Goal: Transaction & Acquisition: Purchase product/service

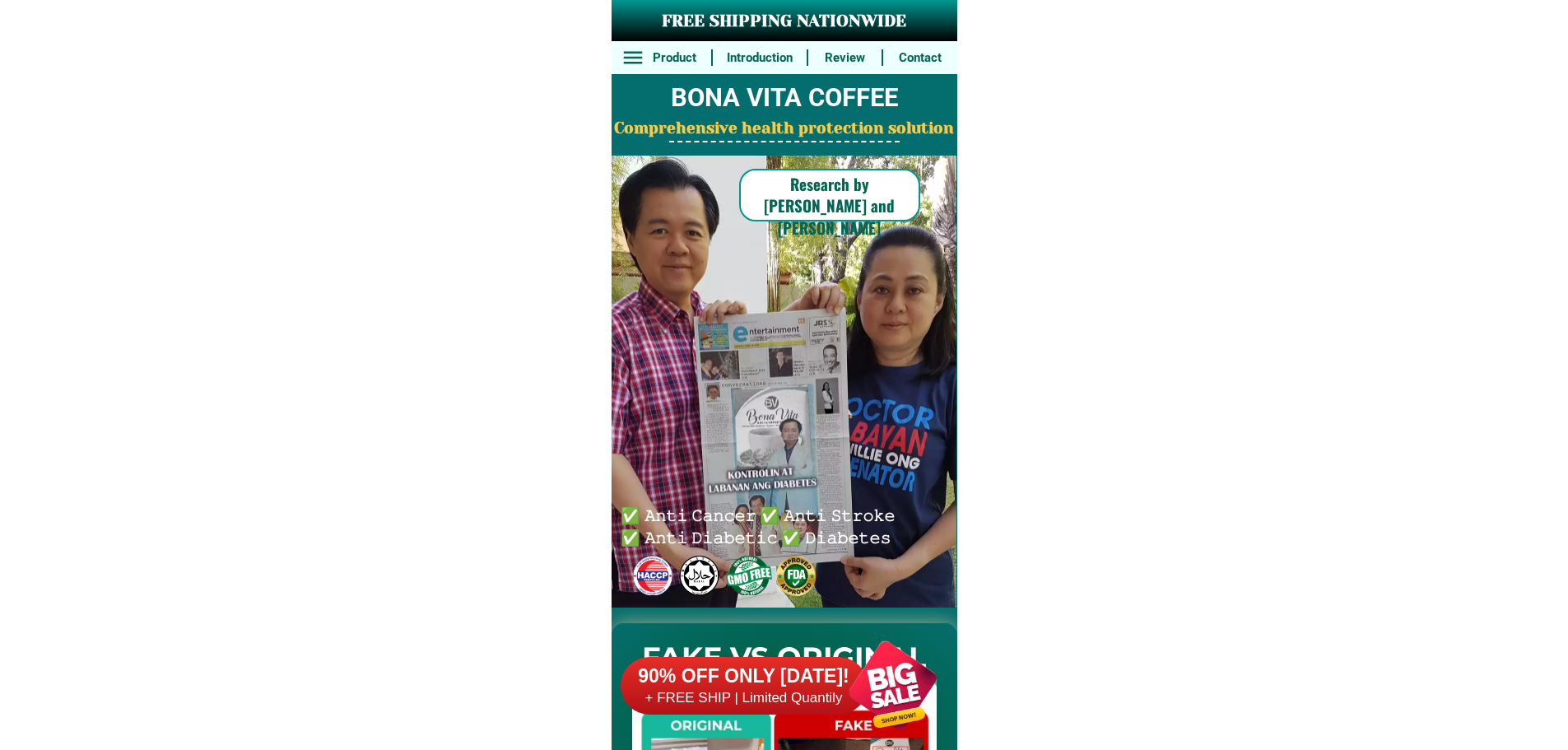
click at [840, 656] on div at bounding box center [892, 684] width 129 height 129
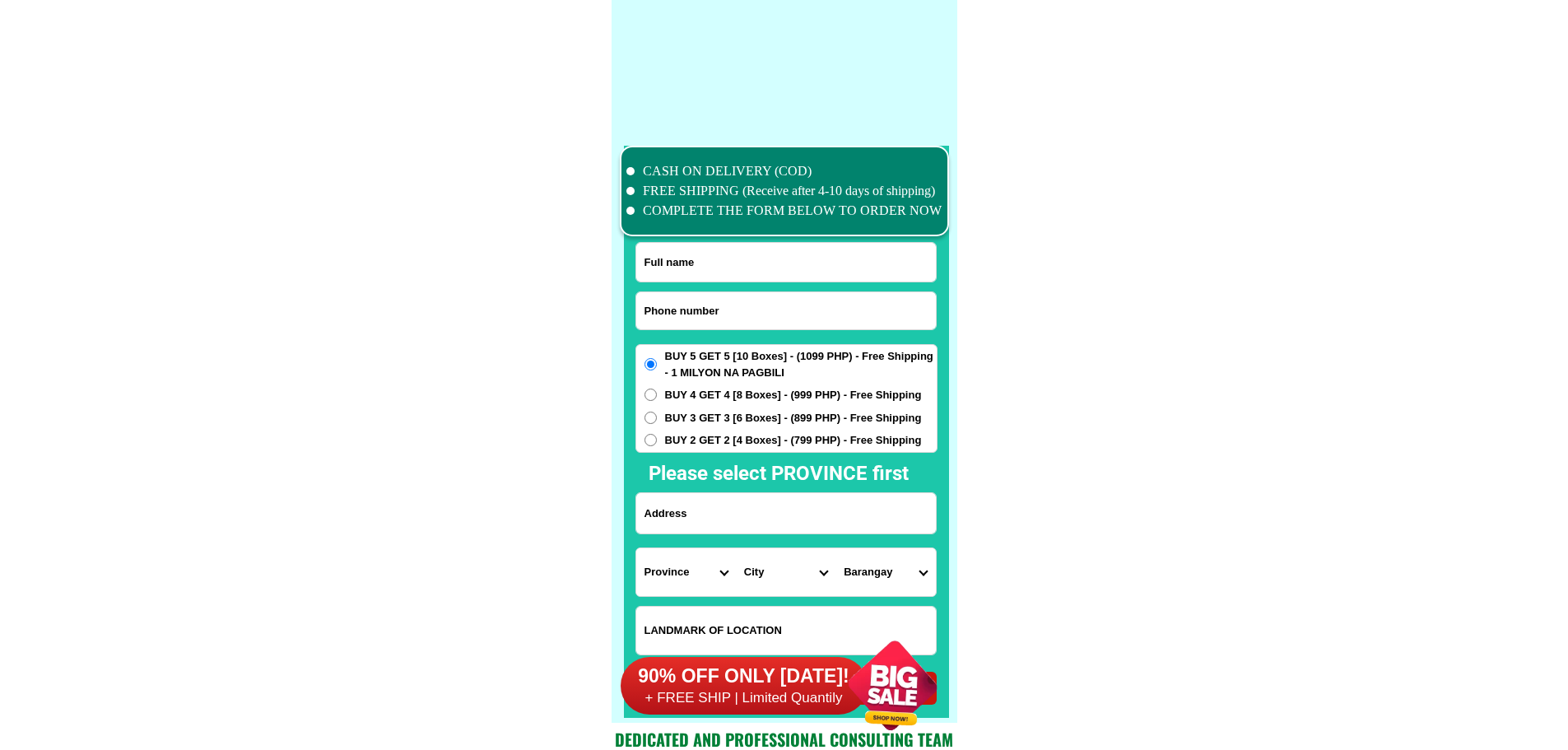
scroll to position [12793, 0]
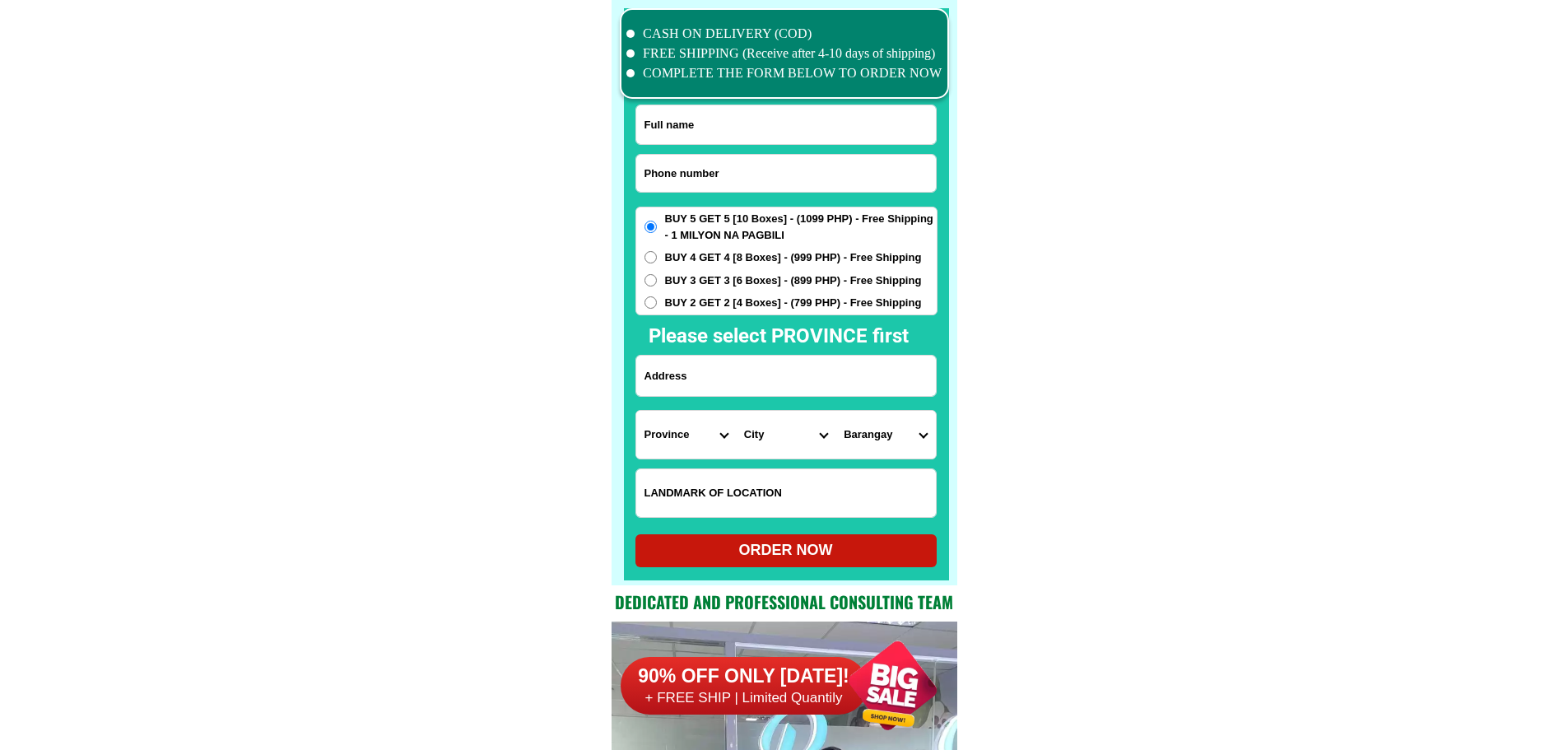
click at [771, 183] on input "Input phone_number" at bounding box center [786, 174] width 299 height 37
paste input "09350416907"
type input "09350416907"
click at [749, 141] on input "Input full_name" at bounding box center [786, 125] width 299 height 39
paste input "[PERSON_NAME]"
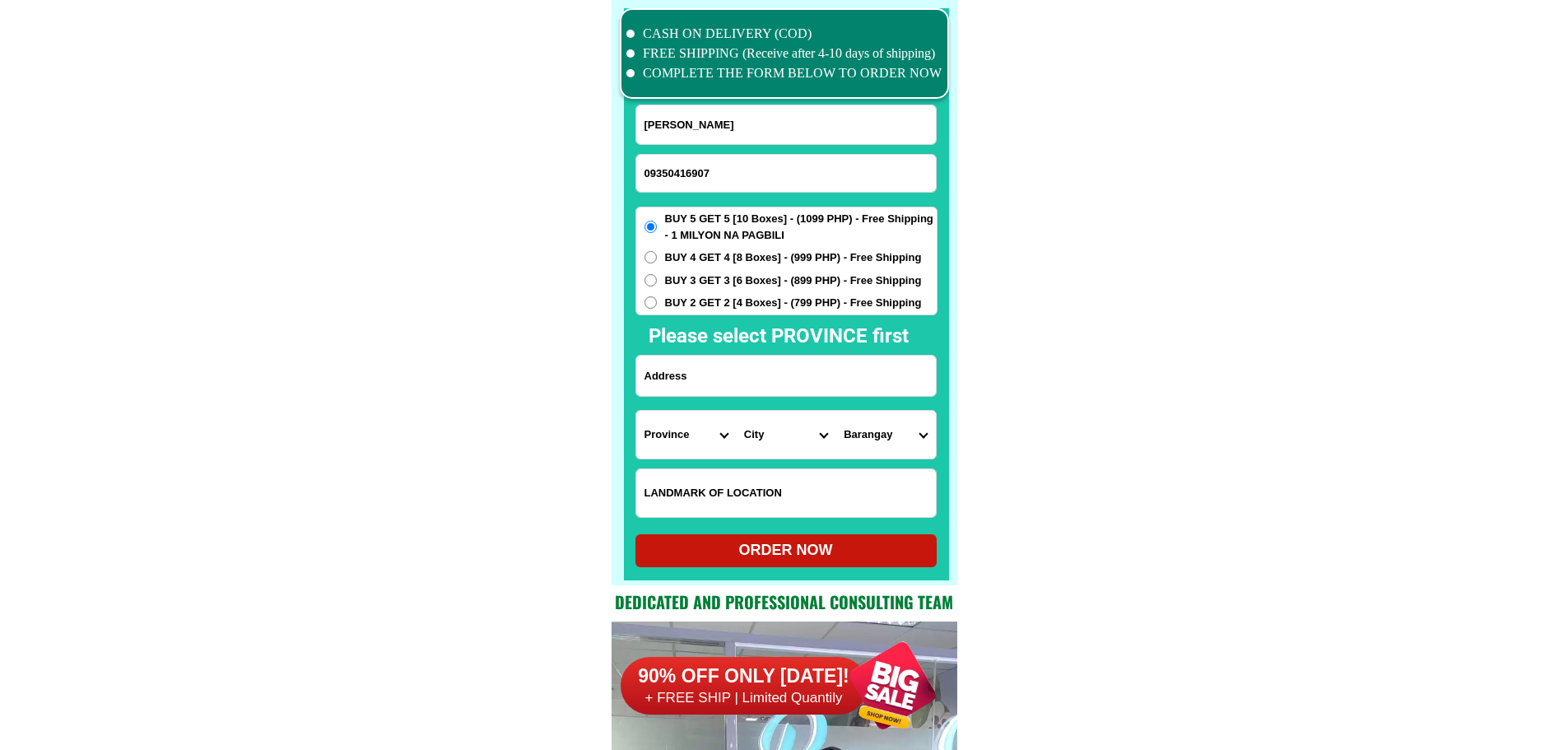
type input "[PERSON_NAME]"
paste input "[GEOGRAPHIC_DATA] [GEOGRAPHIC_DATA] [GEOGRAPHIC_DATA]"
drag, startPoint x: 728, startPoint y: 376, endPoint x: 767, endPoint y: 375, distance: 39.0
click at [728, 376] on input "[GEOGRAPHIC_DATA] [GEOGRAPHIC_DATA] [GEOGRAPHIC_DATA]" at bounding box center [786, 376] width 299 height 40
type input "[GEOGRAPHIC_DATA] [GEOGRAPHIC_DATA] [GEOGRAPHIC_DATA]"
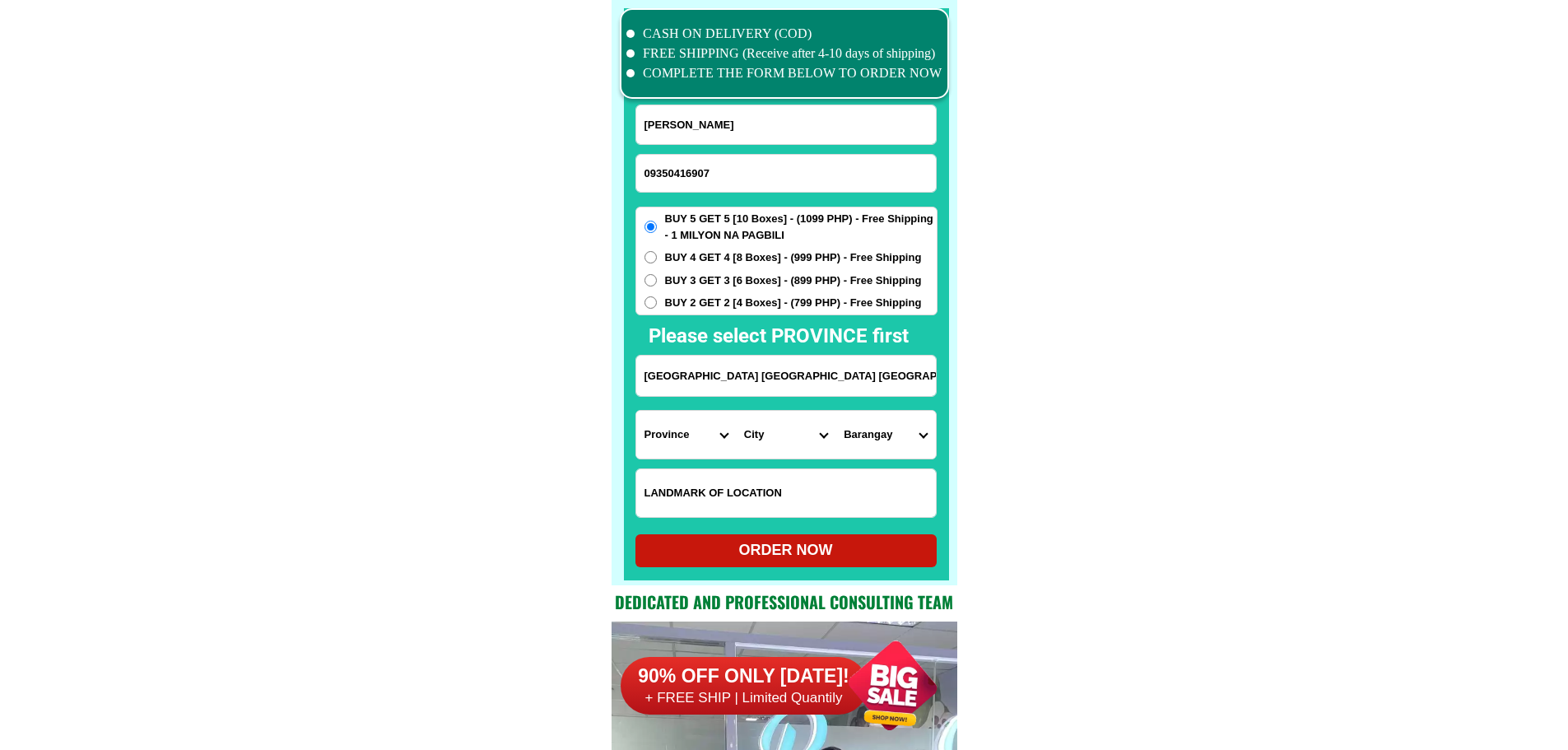
click at [796, 490] on input "Input LANDMARKOFLOCATION" at bounding box center [786, 493] width 299 height 48
paste input "Infront aplaya rest. Little exit 4th haus green and white color"
type input "Infront aplaya rest. Little exit 4th haus green and white color"
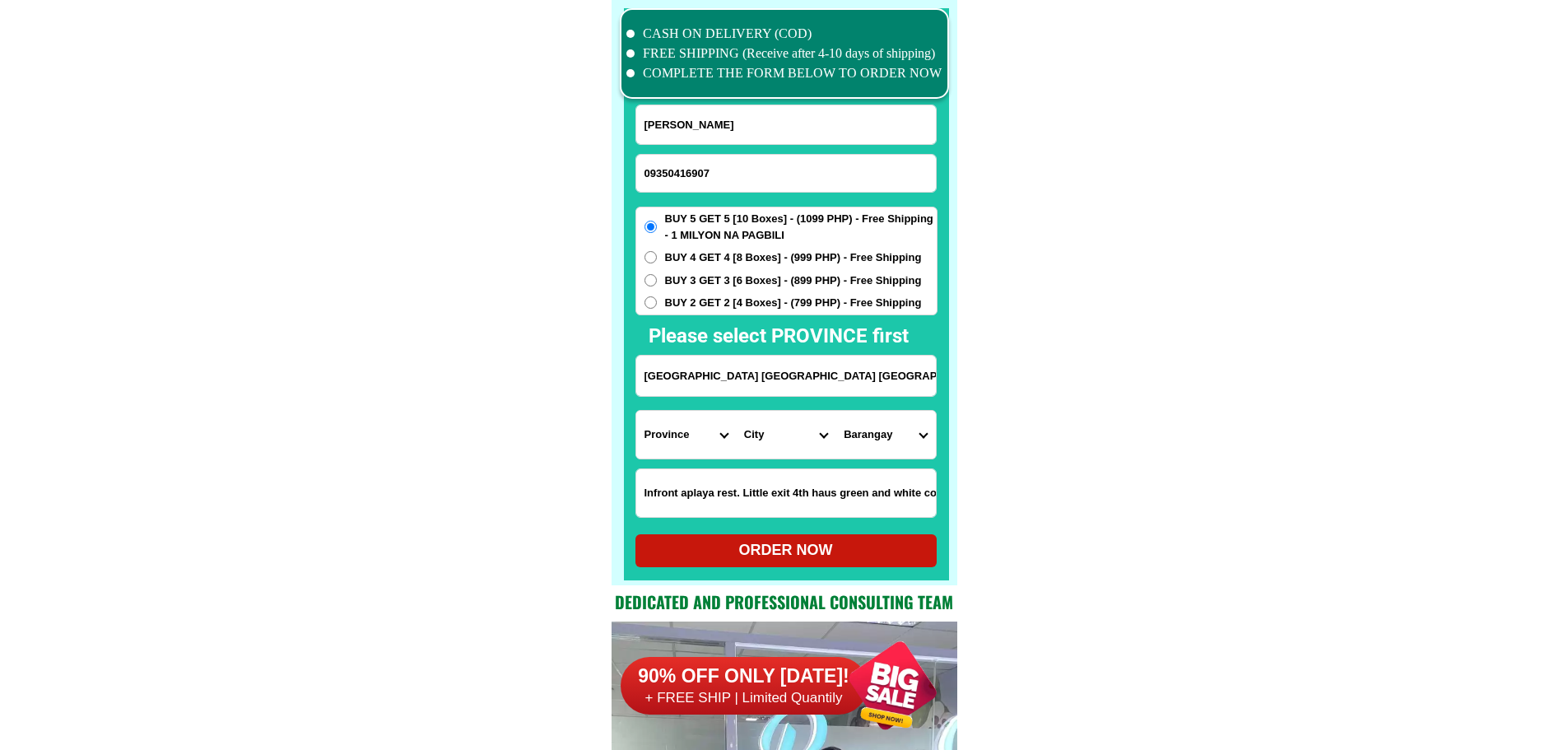
drag, startPoint x: 674, startPoint y: 437, endPoint x: 1025, endPoint y: 453, distance: 351.4
click at [674, 437] on select "Province [GEOGRAPHIC_DATA] [GEOGRAPHIC_DATA] [GEOGRAPHIC_DATA] [GEOGRAPHIC_DATA…" at bounding box center [686, 434] width 99 height 48
click at [690, 435] on select "Province [GEOGRAPHIC_DATA] [GEOGRAPHIC_DATA] [GEOGRAPHIC_DATA] [GEOGRAPHIC_DATA…" at bounding box center [686, 434] width 99 height 48
click at [683, 437] on select "Province [GEOGRAPHIC_DATA] [GEOGRAPHIC_DATA] [GEOGRAPHIC_DATA] [GEOGRAPHIC_DATA…" at bounding box center [686, 434] width 99 height 48
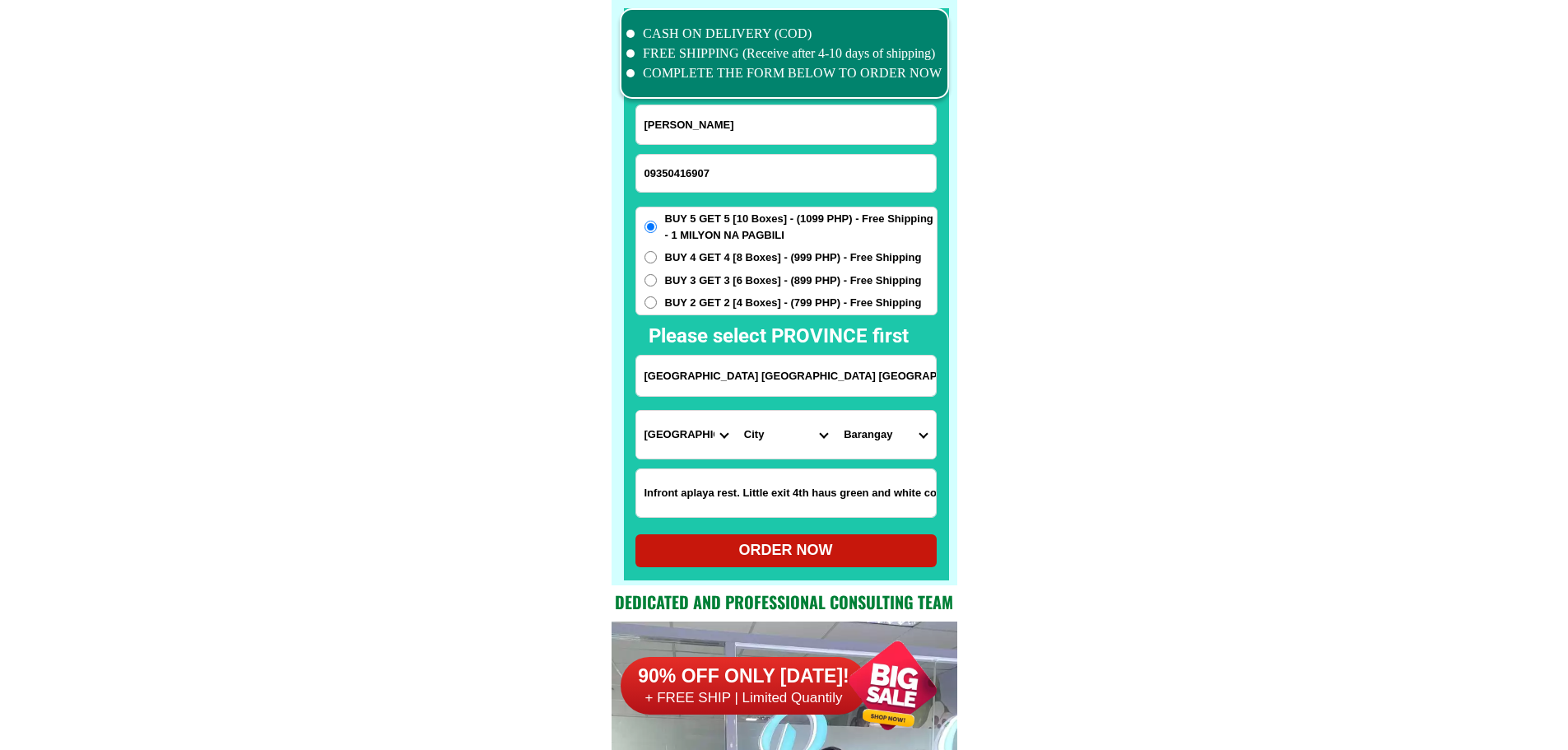
click at [683, 437] on select "Province [GEOGRAPHIC_DATA] [GEOGRAPHIC_DATA] [GEOGRAPHIC_DATA] [GEOGRAPHIC_DATA…" at bounding box center [686, 434] width 99 height 48
select select "63_427"
drag, startPoint x: 873, startPoint y: 382, endPoint x: 986, endPoint y: 391, distance: 113.4
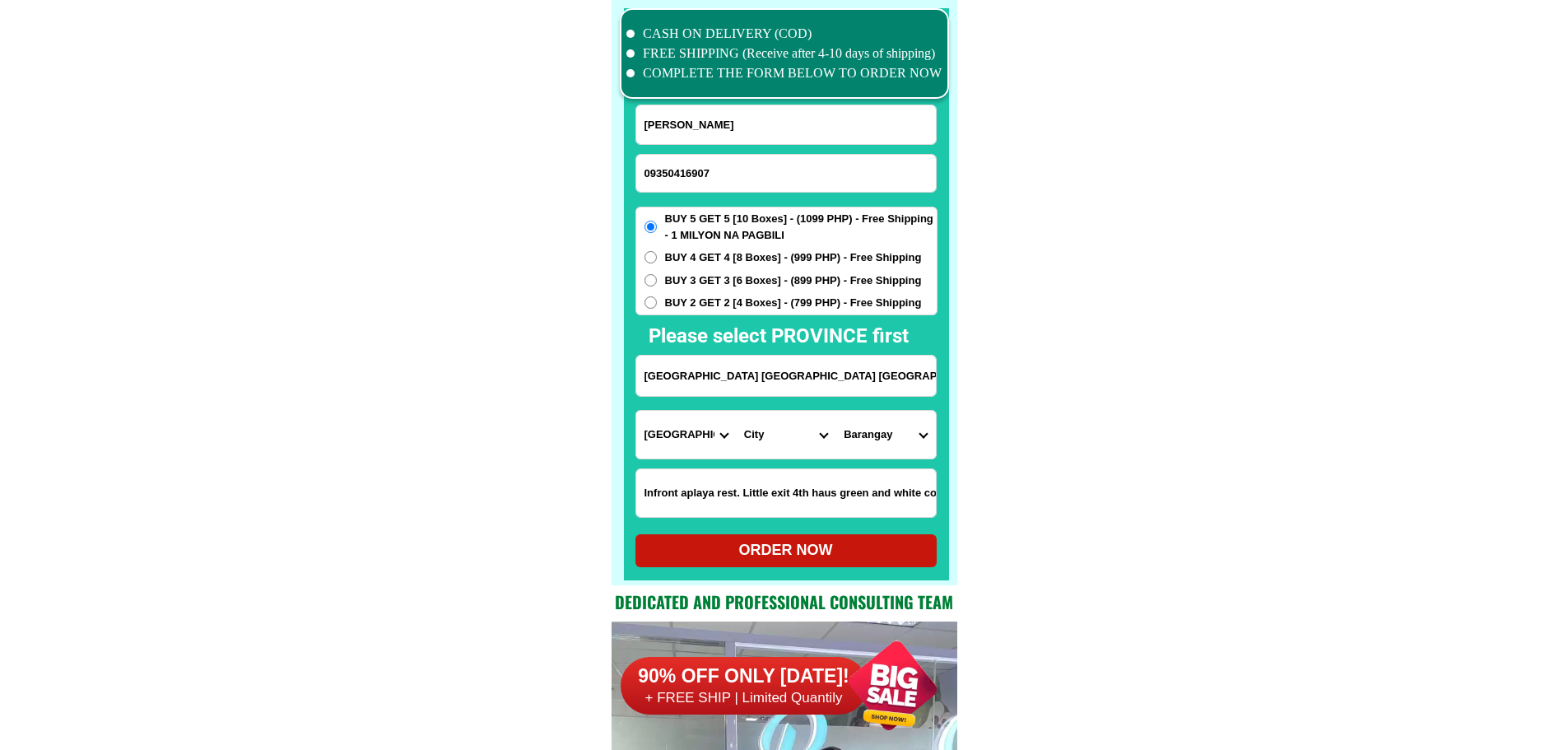
click at [894, 391] on input "[GEOGRAPHIC_DATA] [GEOGRAPHIC_DATA] [GEOGRAPHIC_DATA]" at bounding box center [786, 376] width 299 height 40
click at [692, 442] on select "Province [GEOGRAPHIC_DATA] [GEOGRAPHIC_DATA] [GEOGRAPHIC_DATA] [GEOGRAPHIC_DATA…" at bounding box center [686, 434] width 99 height 48
click at [787, 436] on select "City Bayog [GEOGRAPHIC_DATA] Dinas Dumalinao [GEOGRAPHIC_DATA] [GEOGRAPHIC_DATA…" at bounding box center [786, 434] width 99 height 48
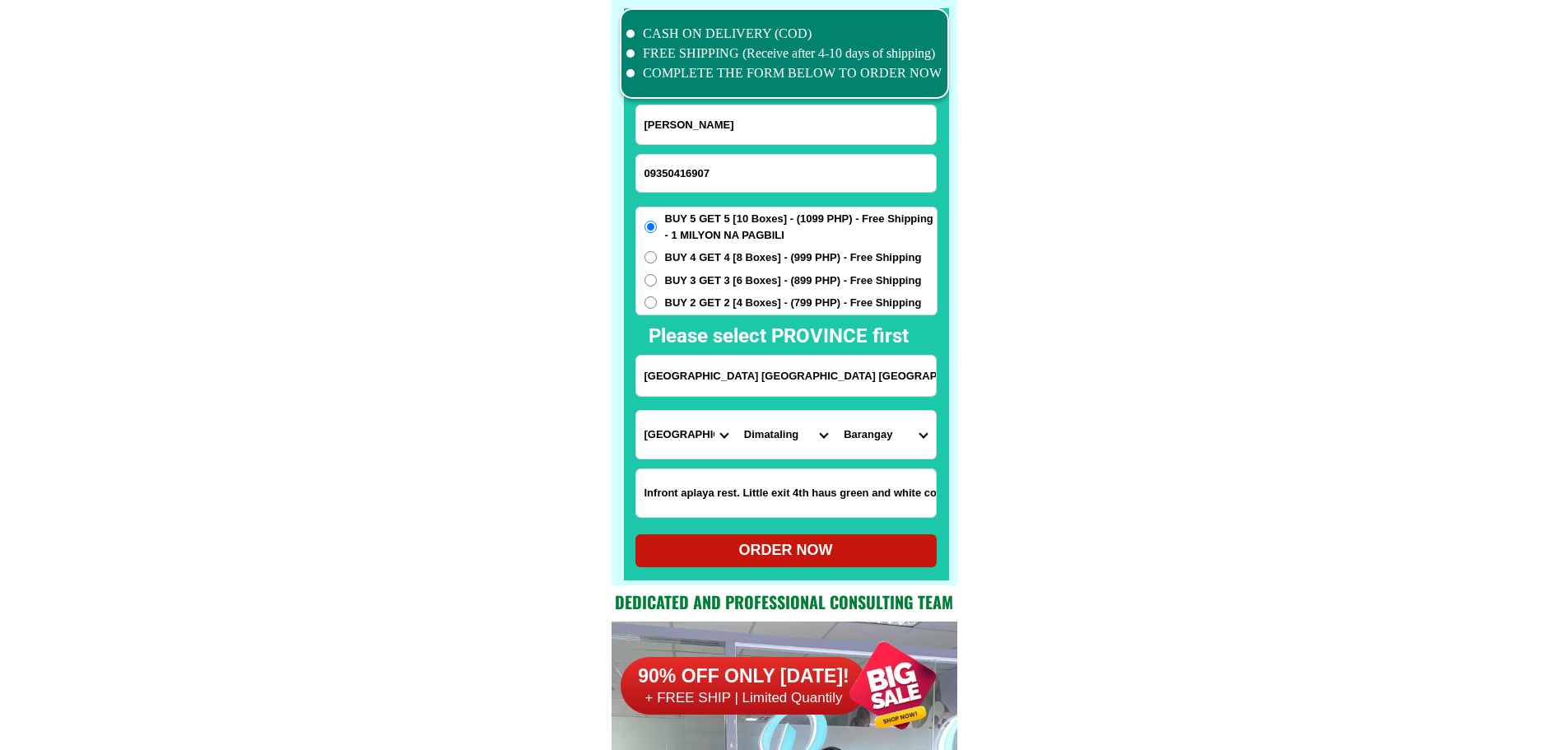
drag, startPoint x: 1218, startPoint y: 610, endPoint x: 928, endPoint y: 547, distance: 296.8
click at [784, 431] on select "City Bayog [GEOGRAPHIC_DATA] Dinas Dumalinao [GEOGRAPHIC_DATA] [GEOGRAPHIC_DATA…" at bounding box center [786, 434] width 99 height 48
select select "63_4273577"
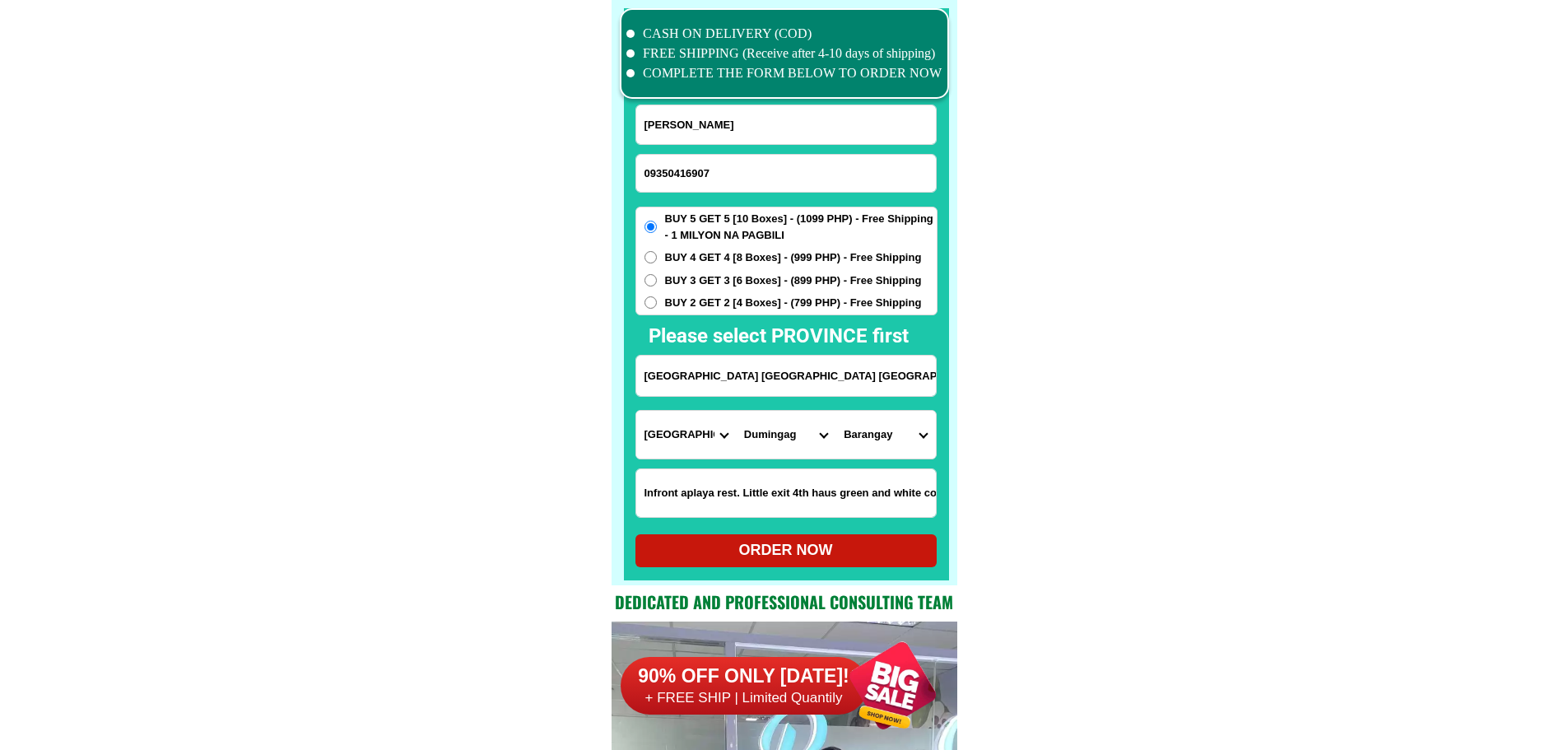
click at [689, 438] on select "Province [GEOGRAPHIC_DATA] [GEOGRAPHIC_DATA] [GEOGRAPHIC_DATA] [GEOGRAPHIC_DATA…" at bounding box center [686, 434] width 99 height 48
select select "63_480"
click at [771, 438] on select "City Buug Diplahan [PERSON_NAME] Kabasalan Mabuhay [GEOGRAPHIC_DATA] Naga [GEOG…" at bounding box center [786, 434] width 99 height 48
select select "63_4808176"
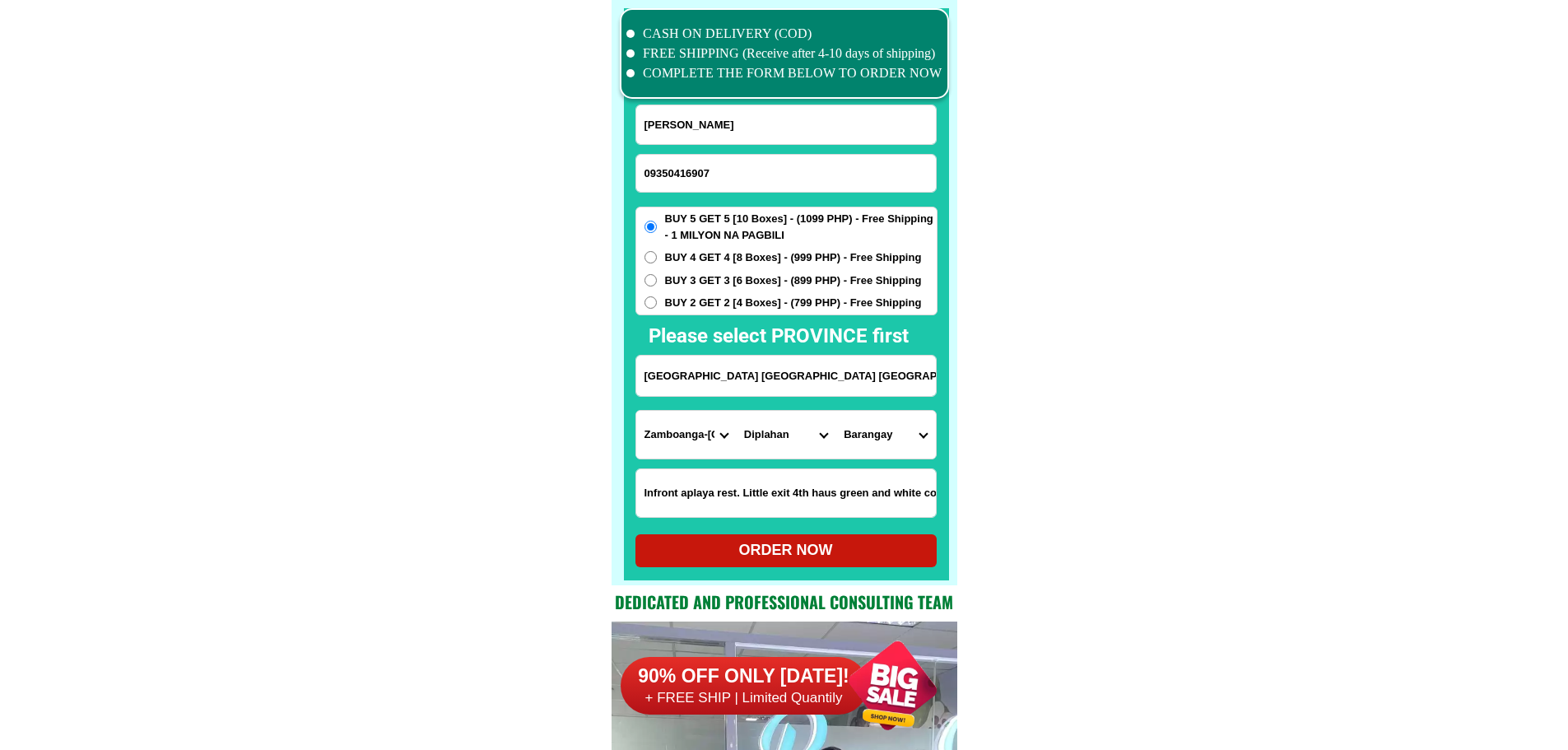
click at [800, 437] on select "City Buug Diplahan [PERSON_NAME] Kabasalan Mabuhay [GEOGRAPHIC_DATA] Naga [GEOG…" at bounding box center [786, 434] width 99 height 48
click at [861, 431] on select "Barangay Balangao Butong Ditay Gaulan Goling Guinoman Kauswagan Lindang Lobing …" at bounding box center [885, 434] width 99 height 48
select select "63_48081764094"
click at [861, 431] on select "Barangay Balangao Butong Ditay Gaulan Goling Guinoman Kauswagan Lindang Lobing …" at bounding box center [885, 434] width 99 height 48
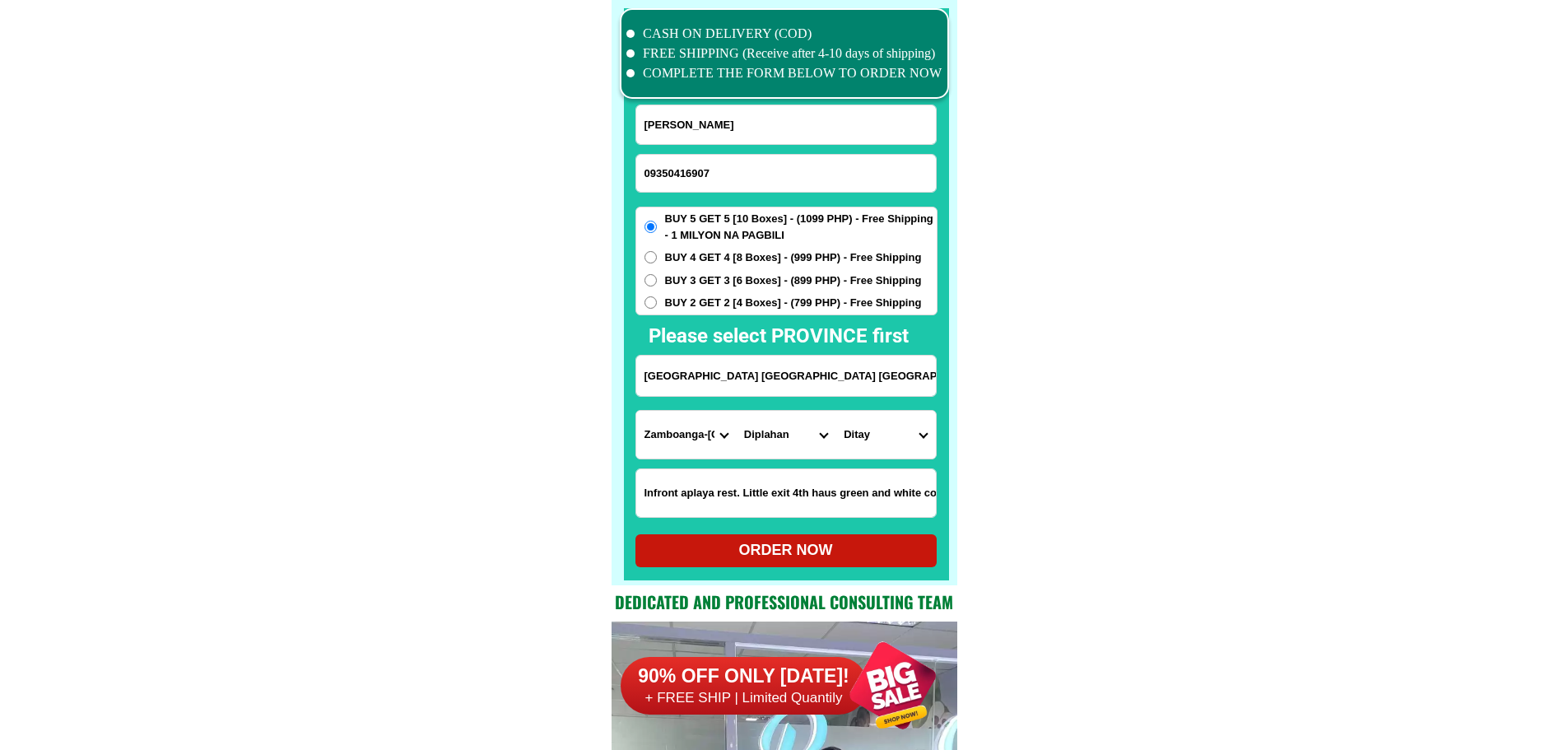
click at [861, 431] on select "Barangay Balangao Butong Ditay Gaulan Goling Guinoman Kauswagan Lindang Lobing …" at bounding box center [885, 434] width 99 height 48
click at [694, 449] on select "Province [GEOGRAPHIC_DATA] [GEOGRAPHIC_DATA] [GEOGRAPHIC_DATA] [GEOGRAPHIC_DATA…" at bounding box center [686, 434] width 99 height 48
select select "63_800"
drag, startPoint x: 1205, startPoint y: 542, endPoint x: 1227, endPoint y: 548, distance: 22.8
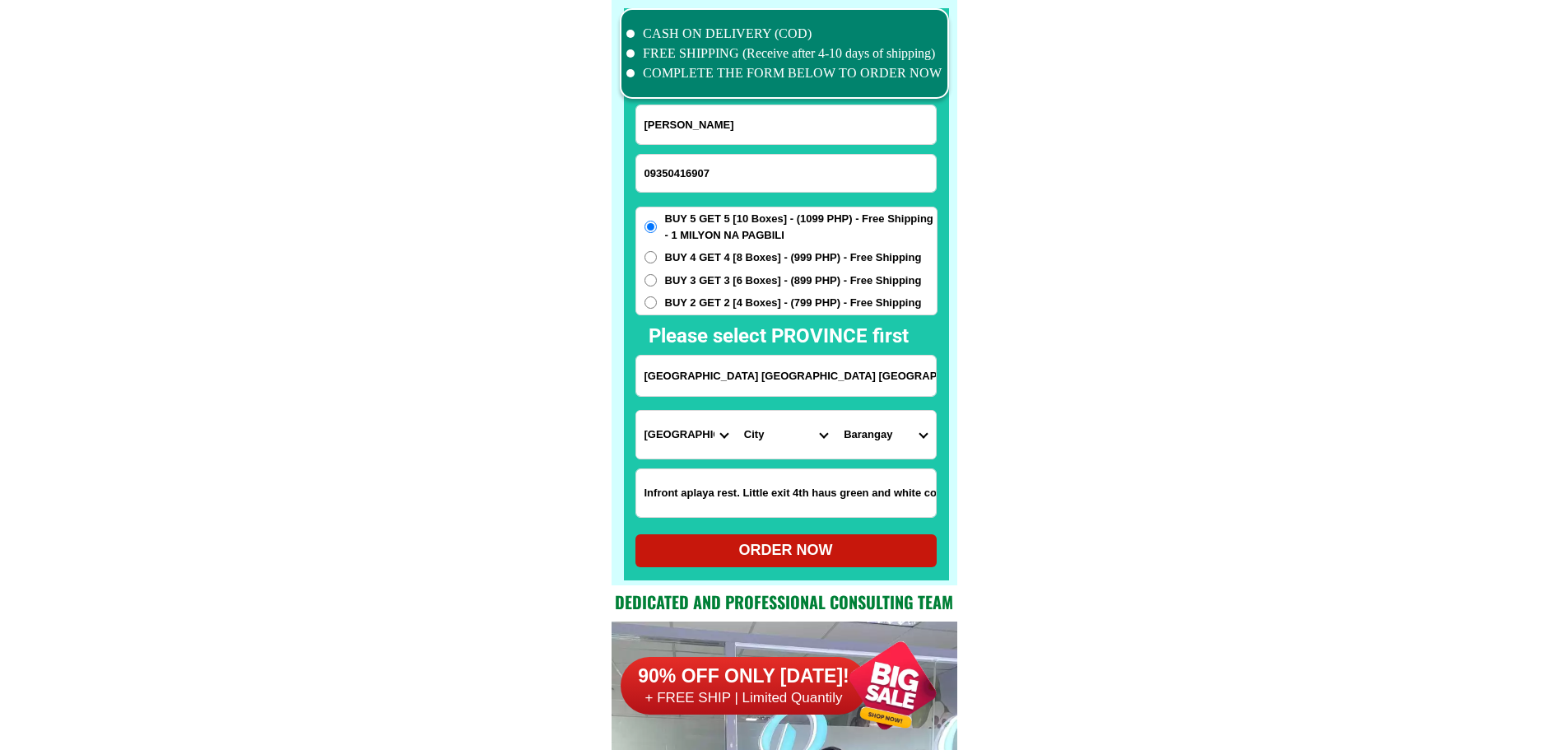
click at [811, 438] on select "City Bacungan Baliguian Dapitan-city [GEOGRAPHIC_DATA]-city [GEOGRAPHIC_DATA] G…" at bounding box center [786, 434] width 99 height 48
select select "63_8009937"
click at [895, 431] on select "Barangay Aliguay Antipolo [PERSON_NAME] (pob.) Banbanan Banonong (pob.) Barcelo…" at bounding box center [885, 434] width 99 height 48
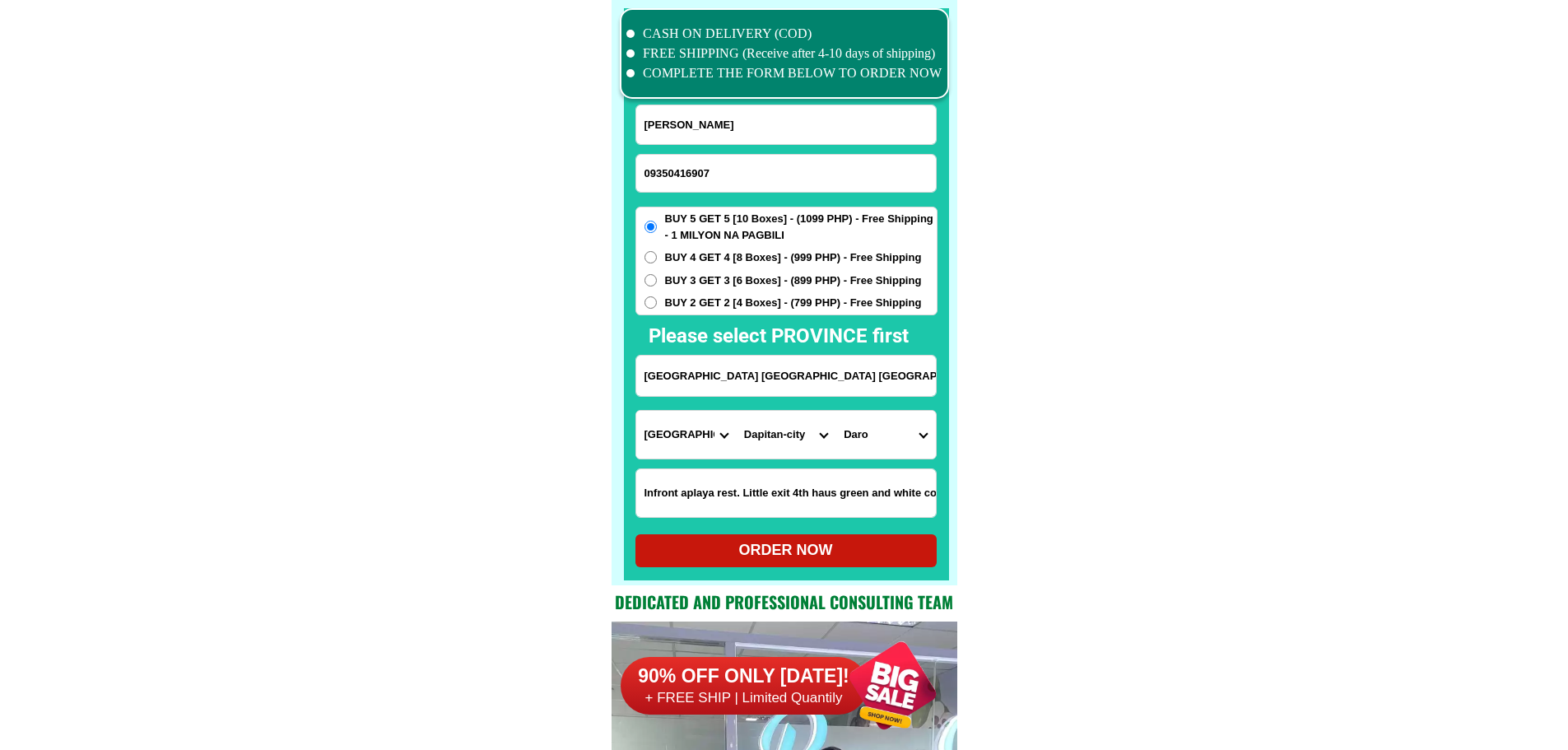
click at [889, 439] on select "Barangay Aliguay Antipolo [PERSON_NAME] (pob.) Banbanan Banonong (pob.) Barcelo…" at bounding box center [885, 434] width 99 height 48
select select "63_80099376808"
click at [851, 554] on div "ORDER NOW" at bounding box center [786, 550] width 301 height 22
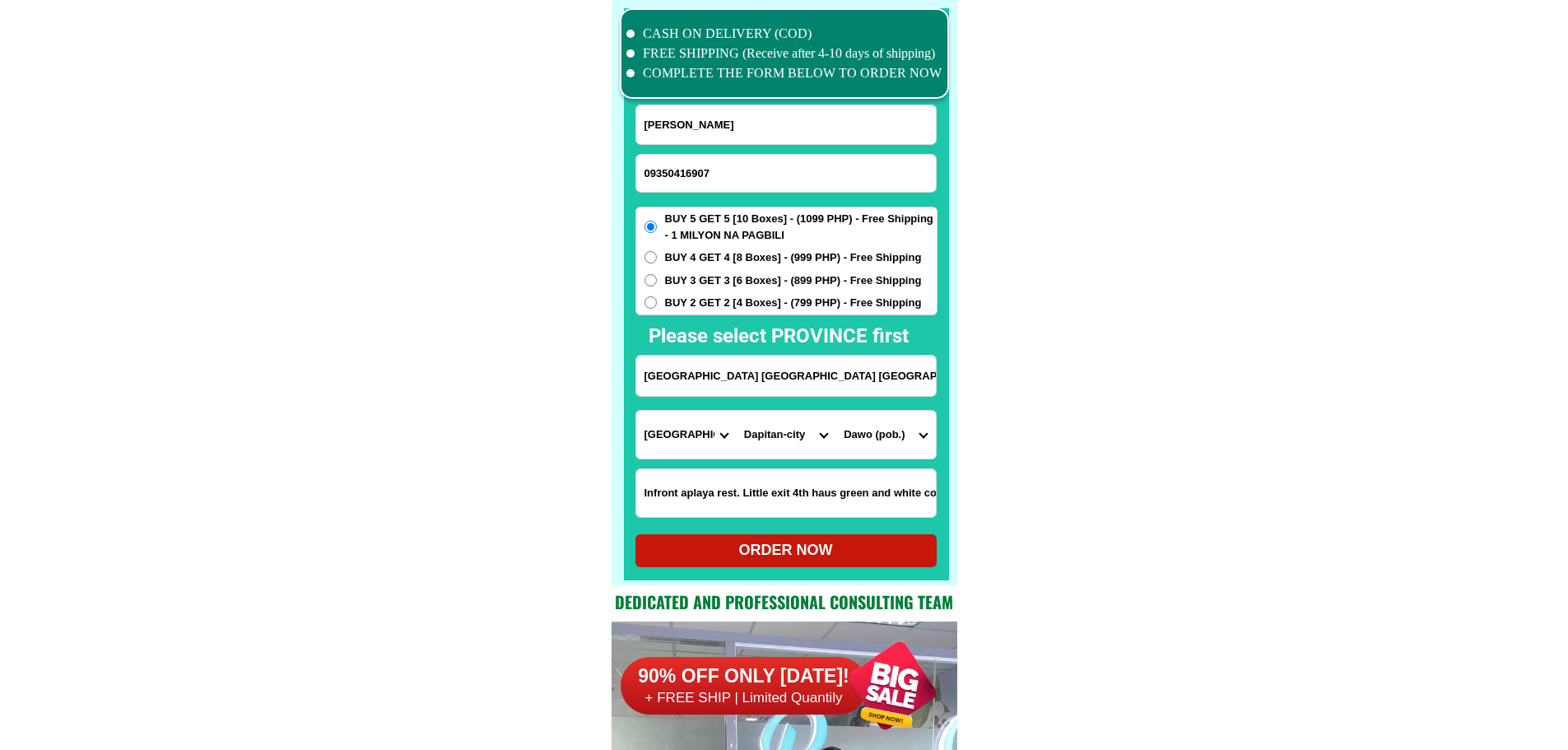
type input "[GEOGRAPHIC_DATA] [GEOGRAPHIC_DATA] [GEOGRAPHIC_DATA]"
radio input "true"
